Goal: Transaction & Acquisition: Purchase product/service

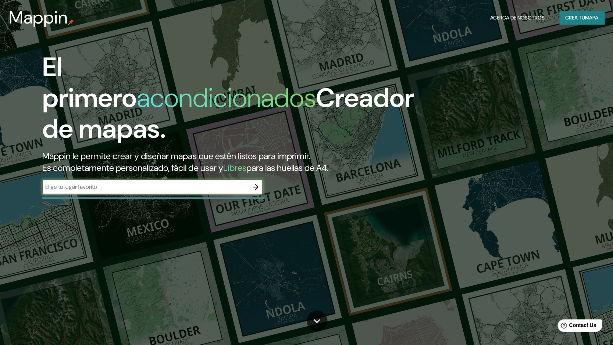
click at [174, 183] on input "text" at bounding box center [145, 187] width 206 height 8
type input "[GEOGRAPHIC_DATA], [GEOGRAPHIC_DATA]"
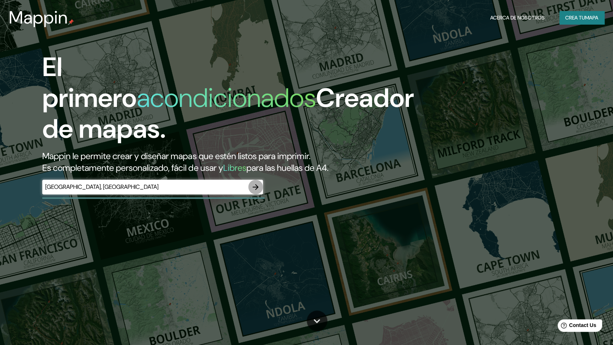
click at [256, 183] on icon "button" at bounding box center [255, 187] width 9 height 9
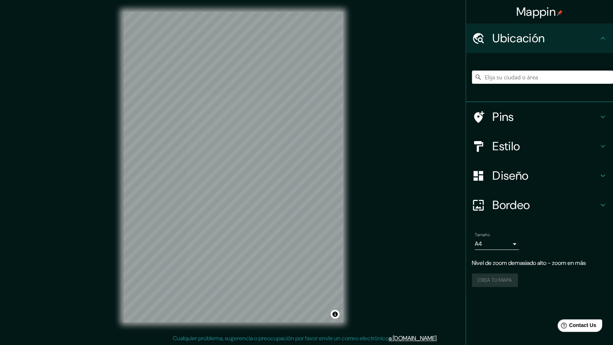
click at [508, 77] on input "Elija su ciudad o área" at bounding box center [542, 77] width 141 height 13
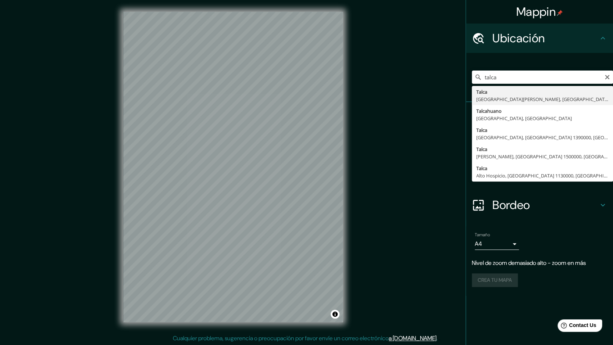
type input "[GEOGRAPHIC_DATA], [GEOGRAPHIC_DATA][PERSON_NAME], [GEOGRAPHIC_DATA]"
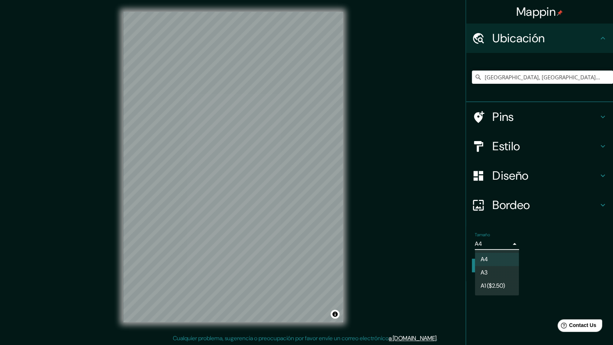
click at [513, 244] on body "Mappin Ubicación Talca, [GEOGRAPHIC_DATA][PERSON_NAME], [GEOGRAPHIC_DATA] Pins …" at bounding box center [306, 172] width 613 height 345
click at [501, 275] on li "A3" at bounding box center [496, 272] width 44 height 13
type input "a4"
